Goal: Navigation & Orientation: Find specific page/section

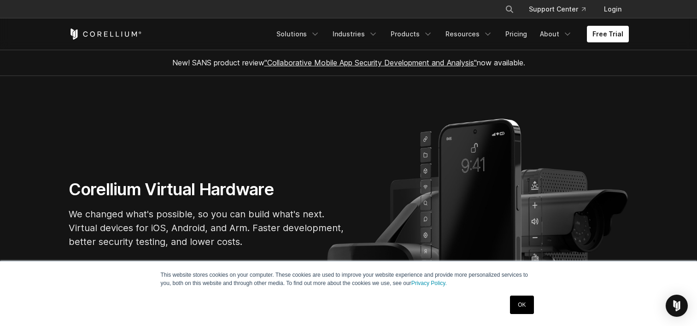
click at [253, 166] on section "Corellium Virtual Hardware We changed what's possible, so you can build what's …" at bounding box center [348, 218] width 697 height 284
click at [229, 64] on span "New! SANS product review "Collaborative Mobile App Security Development and Ana…" at bounding box center [348, 62] width 353 height 9
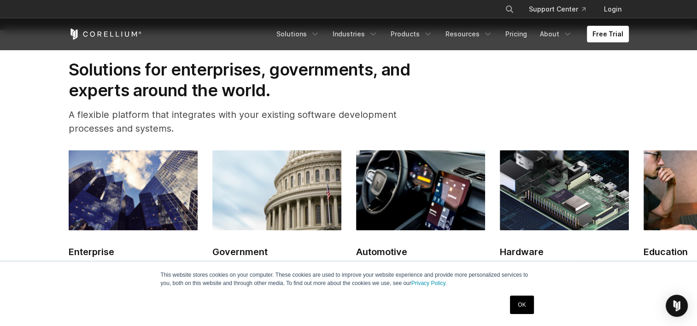
scroll to position [1014, 0]
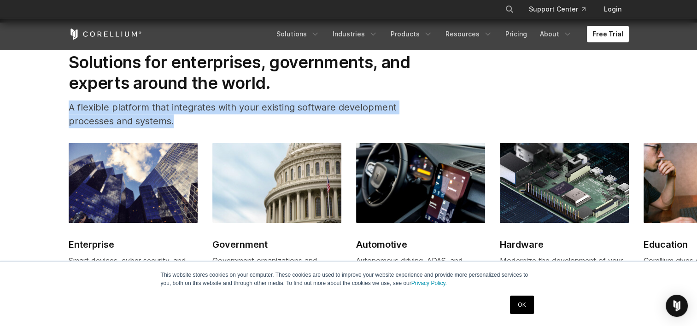
drag, startPoint x: 258, startPoint y: 123, endPoint x: 300, endPoint y: 99, distance: 48.9
click at [300, 99] on div "Solutions for enterprises, governments, and experts around the world. A flexibl…" at bounding box center [252, 93] width 386 height 83
click at [293, 93] on h2 "Solutions for enterprises, governments, and experts around the world." at bounding box center [252, 72] width 367 height 41
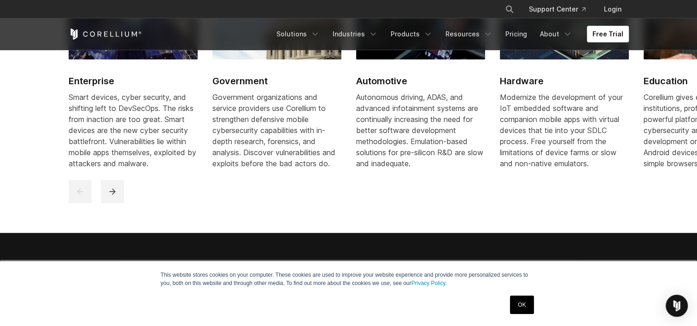
scroll to position [1198, 0]
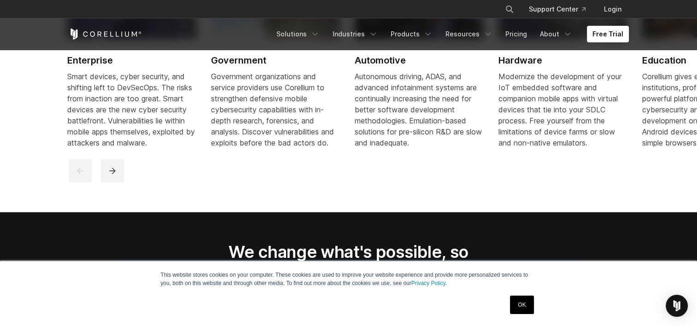
drag, startPoint x: 295, startPoint y: 68, endPoint x: 297, endPoint y: 147, distance: 79.7
click at [297, 147] on link "Government Government organizations and service providers use Corellium to stre…" at bounding box center [275, 59] width 129 height 201
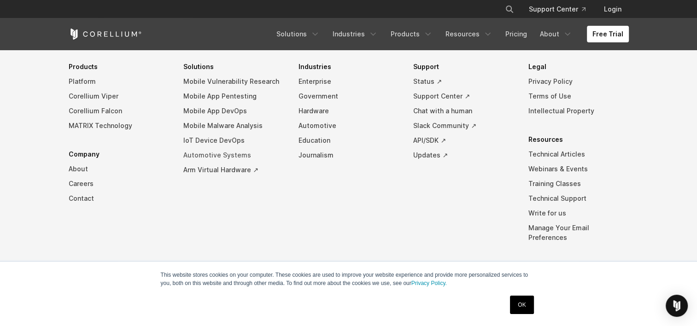
scroll to position [2176, 0]
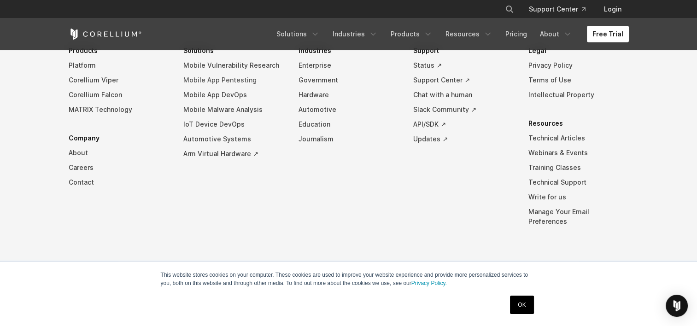
click at [227, 88] on link "Mobile App Pentesting" at bounding box center [233, 80] width 100 height 15
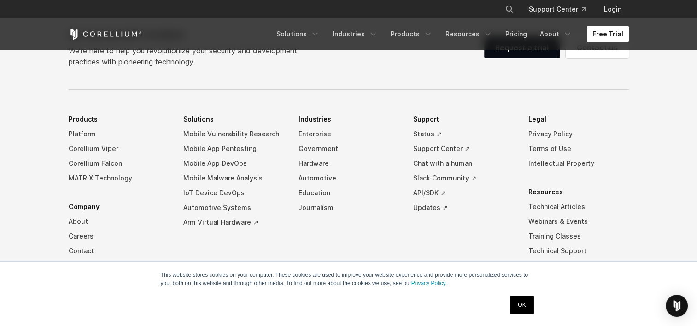
scroll to position [2917, 0]
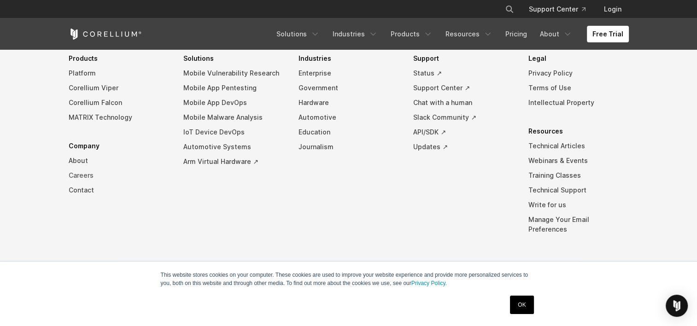
click at [156, 174] on link "Careers" at bounding box center [119, 175] width 100 height 15
